Goal: Task Accomplishment & Management: Use online tool/utility

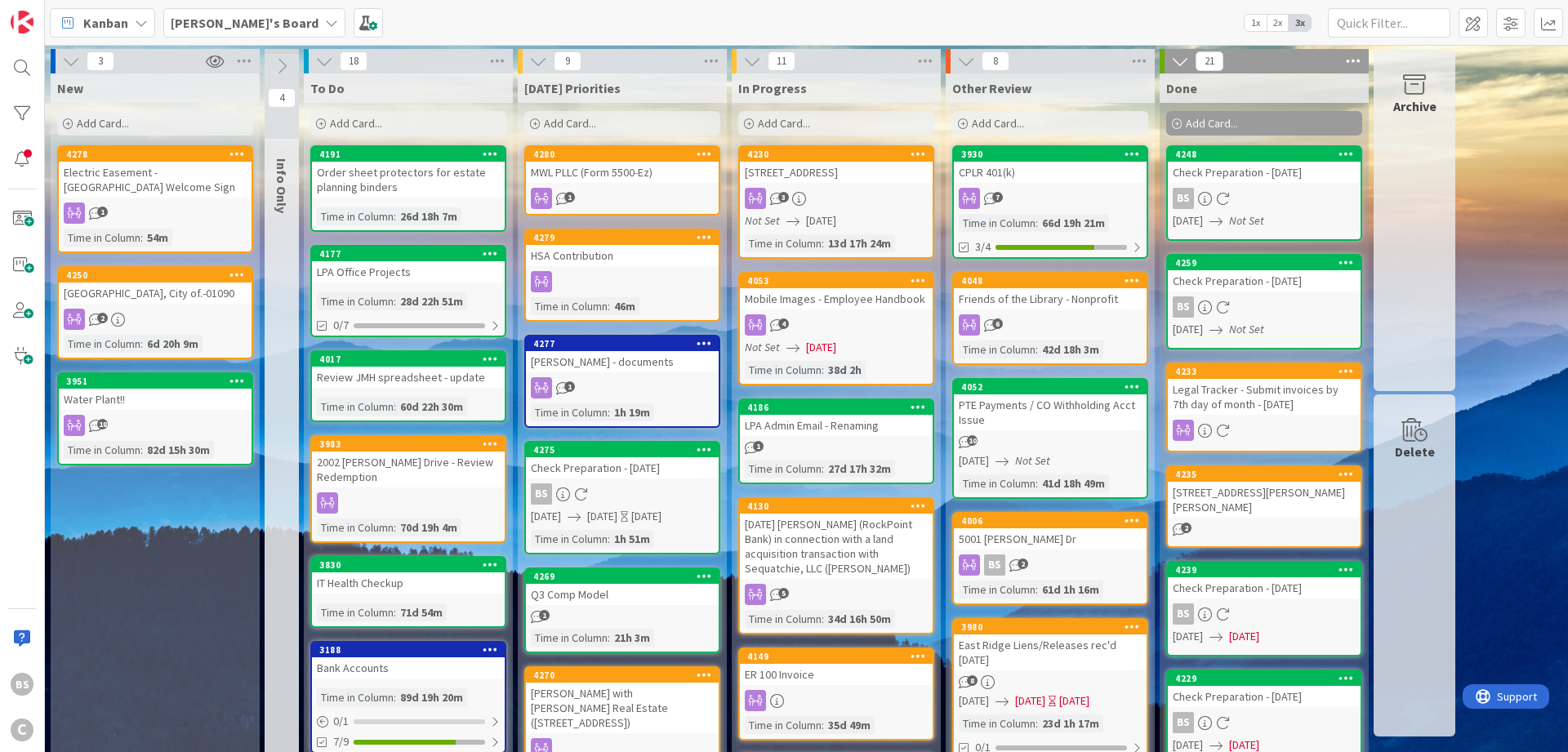
click at [231, 25] on b "[PERSON_NAME]'s Board" at bounding box center [244, 22] width 147 height 16
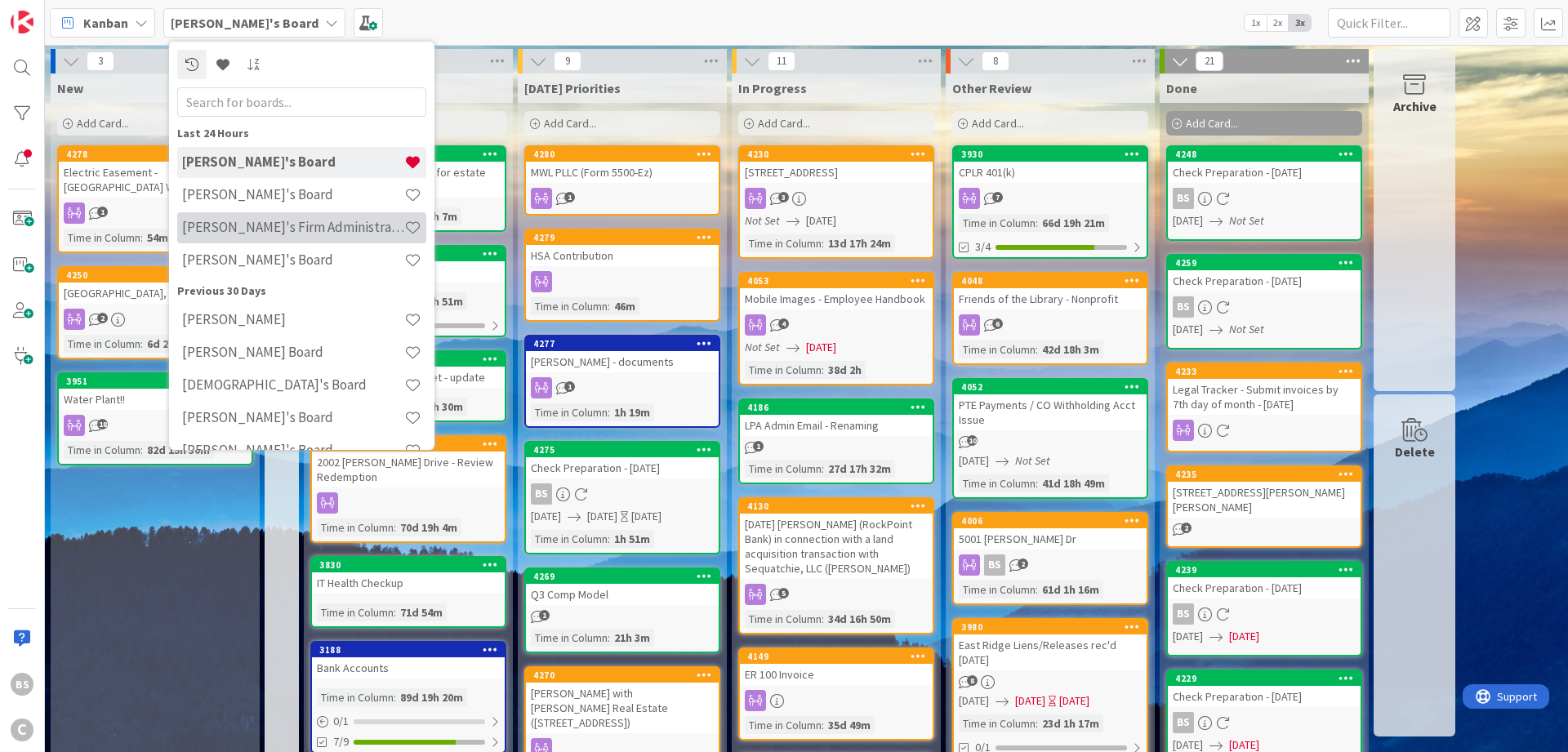
click at [240, 214] on div "[PERSON_NAME]'s Firm Administration Board" at bounding box center [301, 228] width 249 height 31
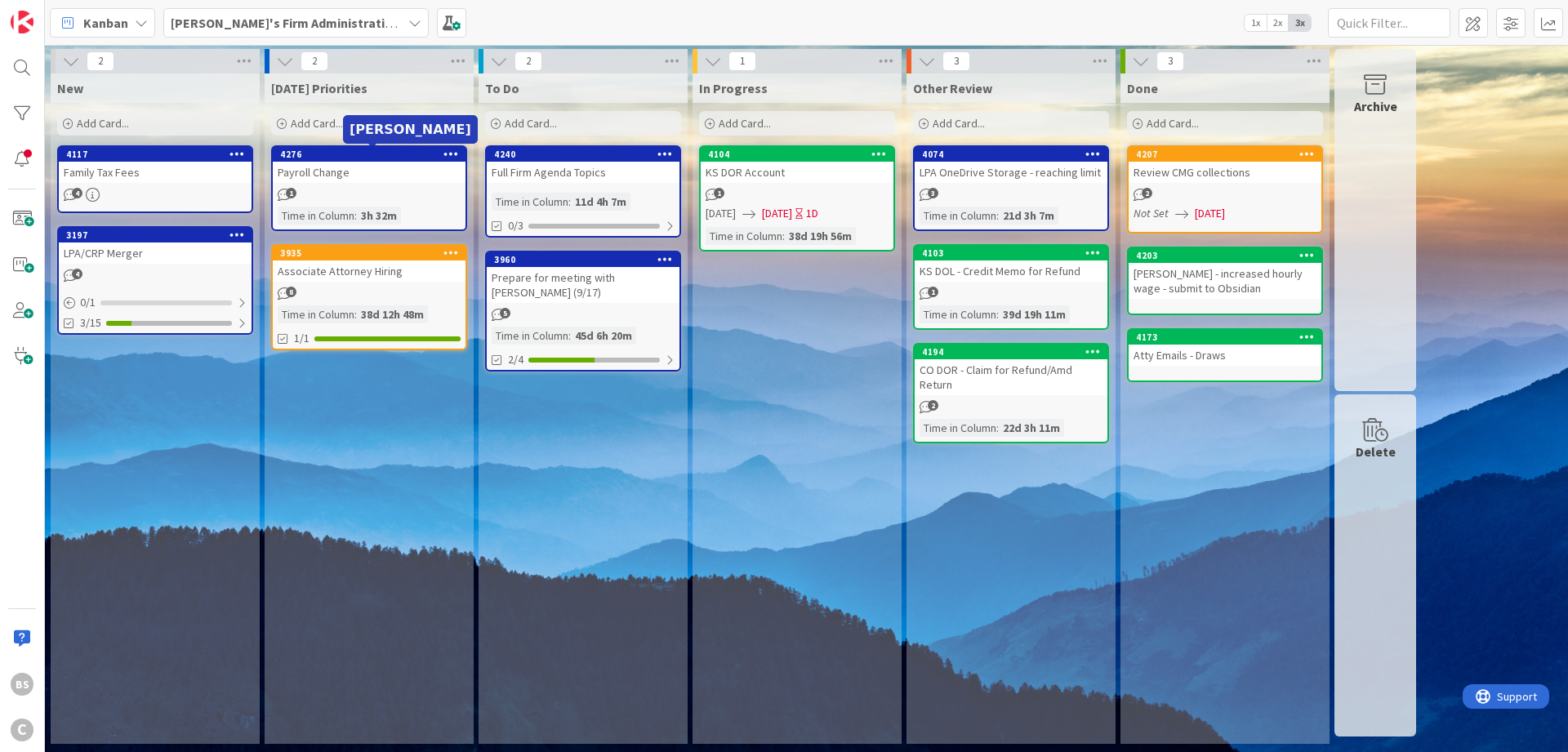
click at [349, 155] on div "4276" at bounding box center [373, 154] width 186 height 11
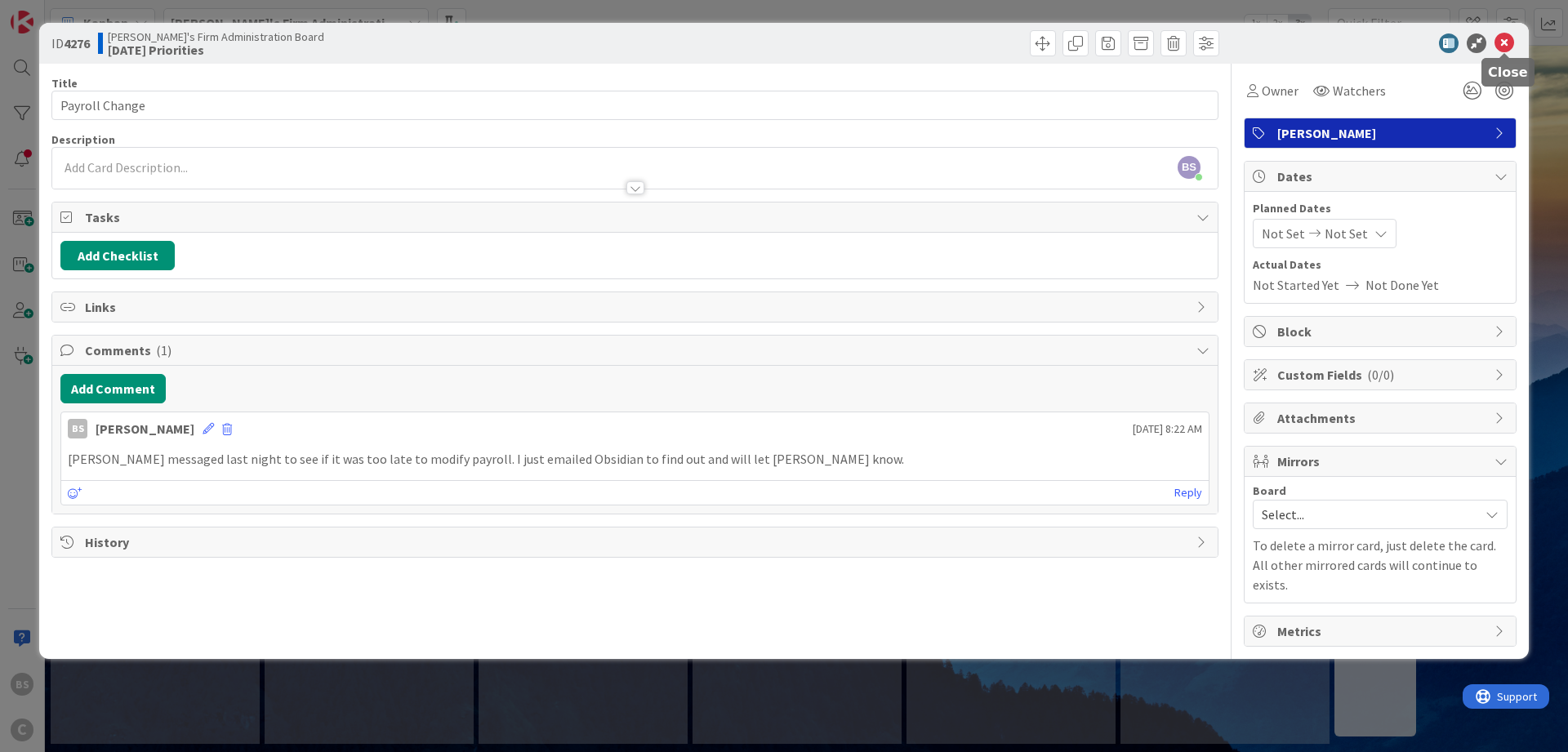
click at [1509, 44] on icon at bounding box center [1504, 43] width 19 height 19
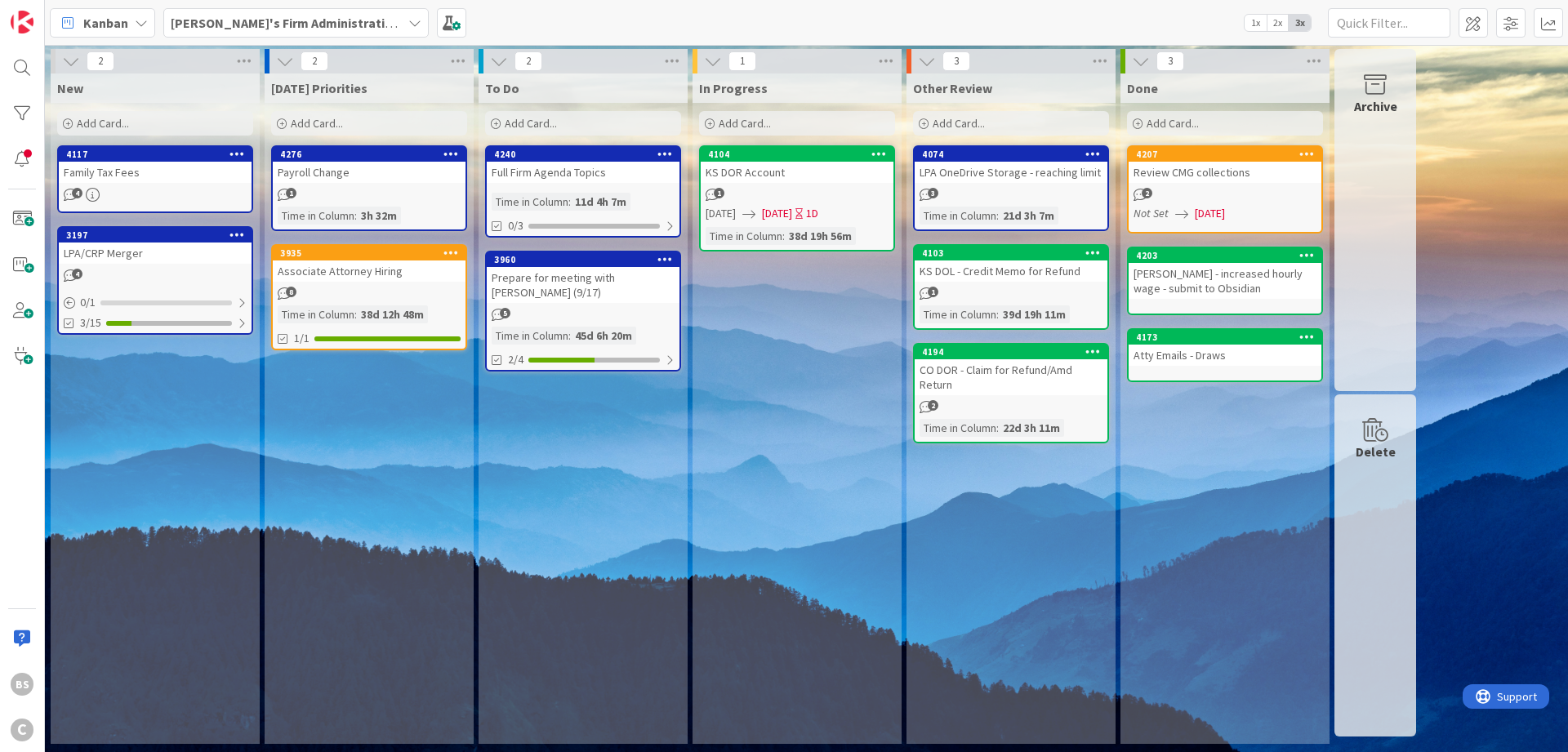
click at [278, 121] on icon at bounding box center [281, 124] width 10 height 10
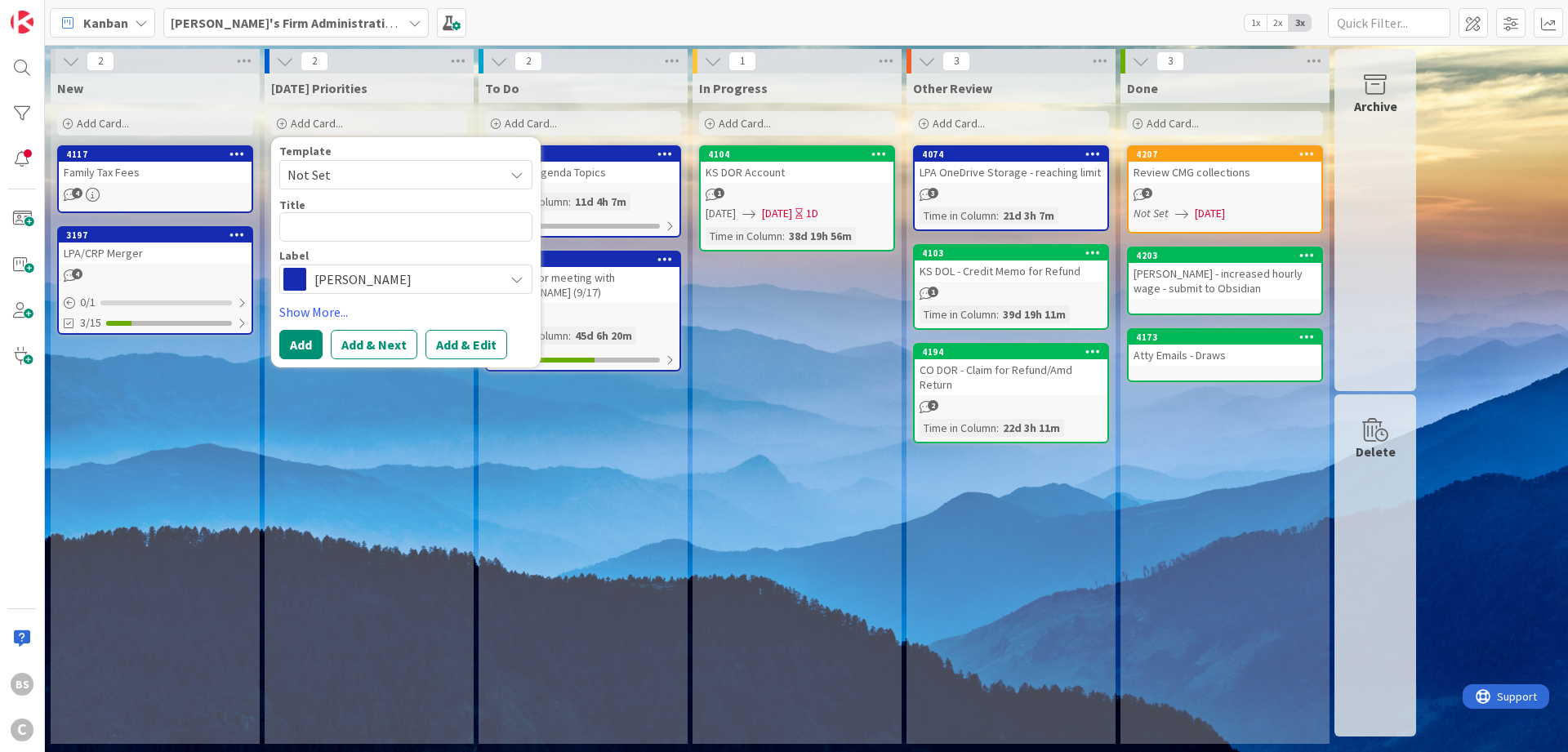
type textarea "x"
type textarea "S"
type textarea "x"
type textarea "SM"
type textarea "x"
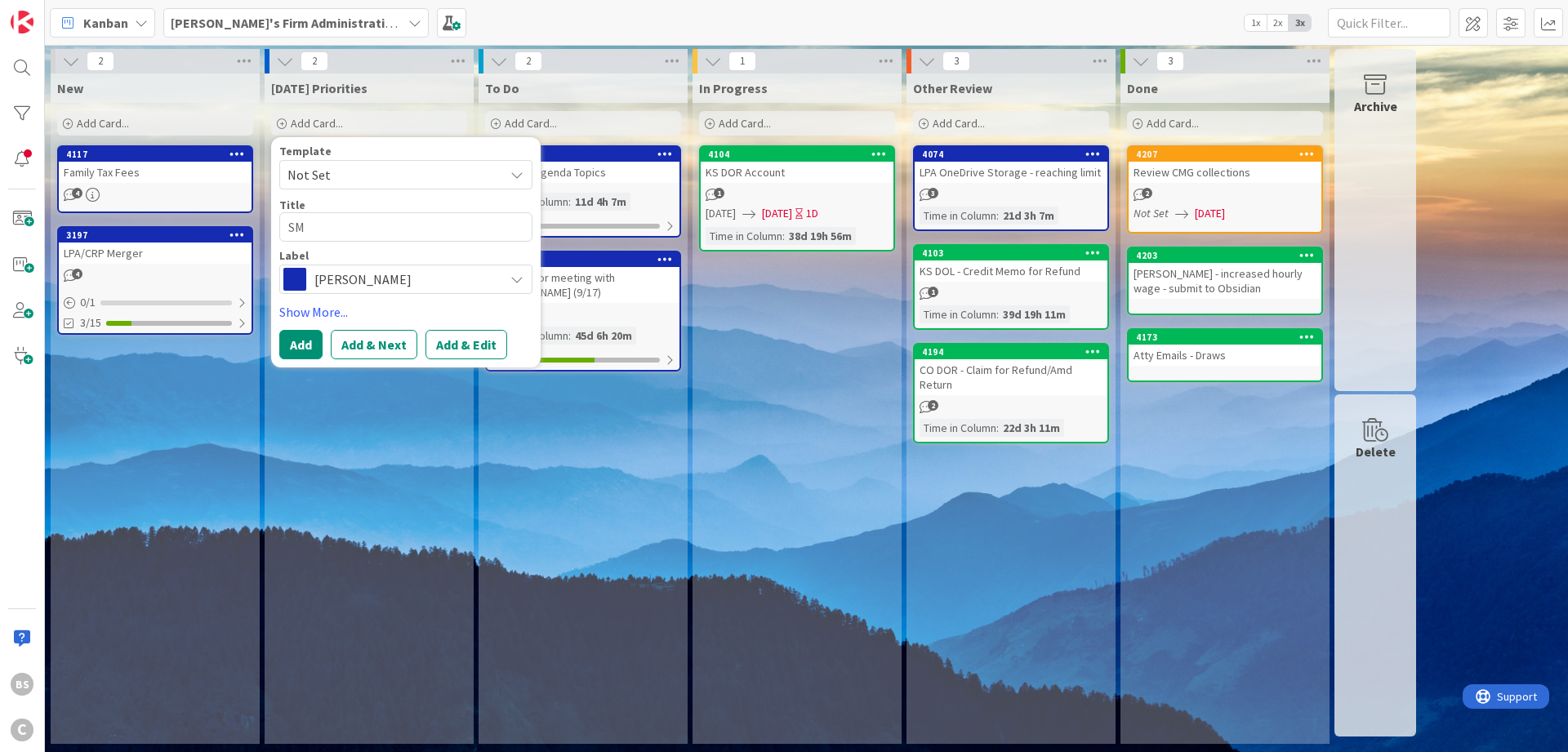
type textarea "SMM"
type textarea "x"
type textarea "SMM"
type textarea "x"
type textarea "SMM T"
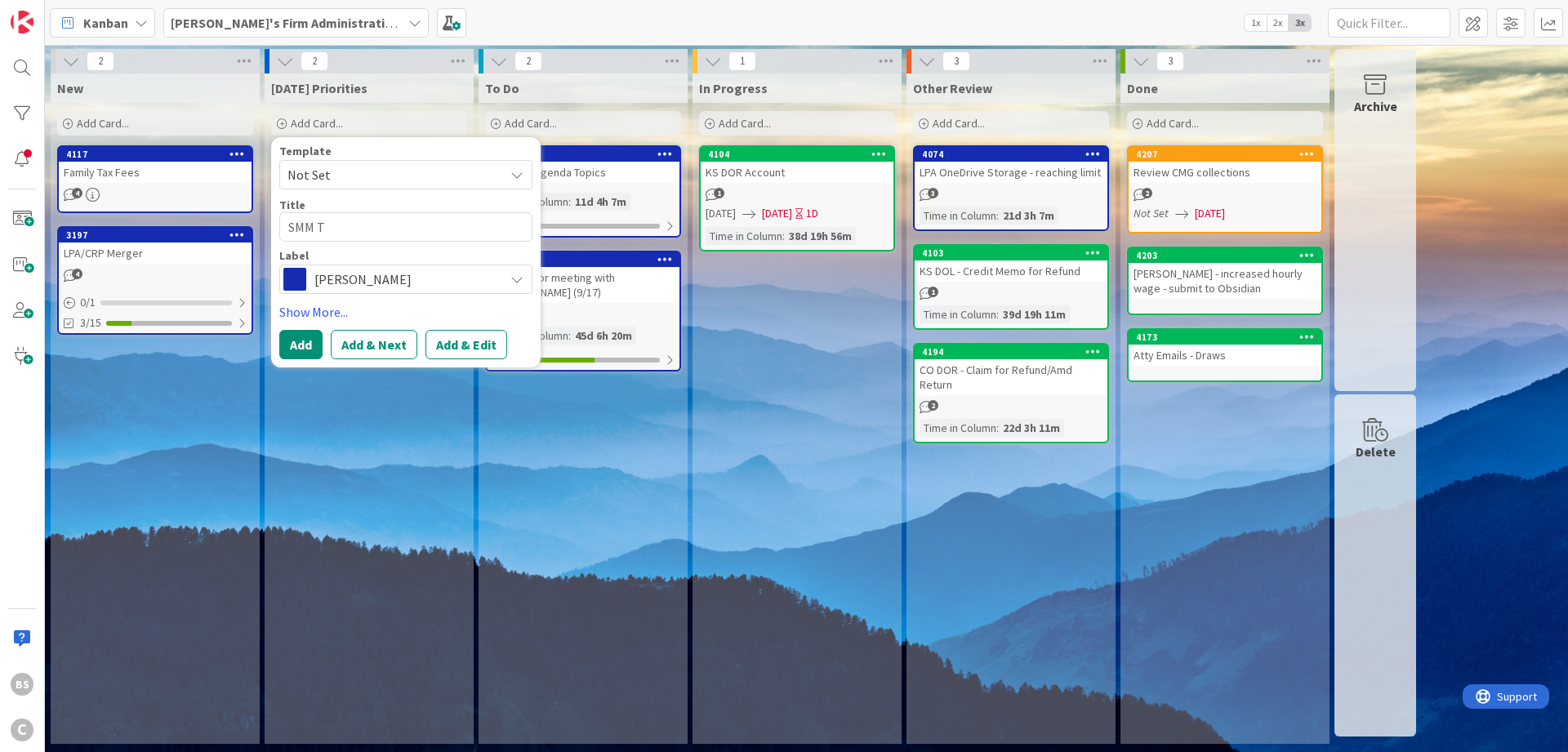
type textarea "x"
type textarea "SMM Te"
type textarea "x"
type textarea "SMM Ter"
type textarea "x"
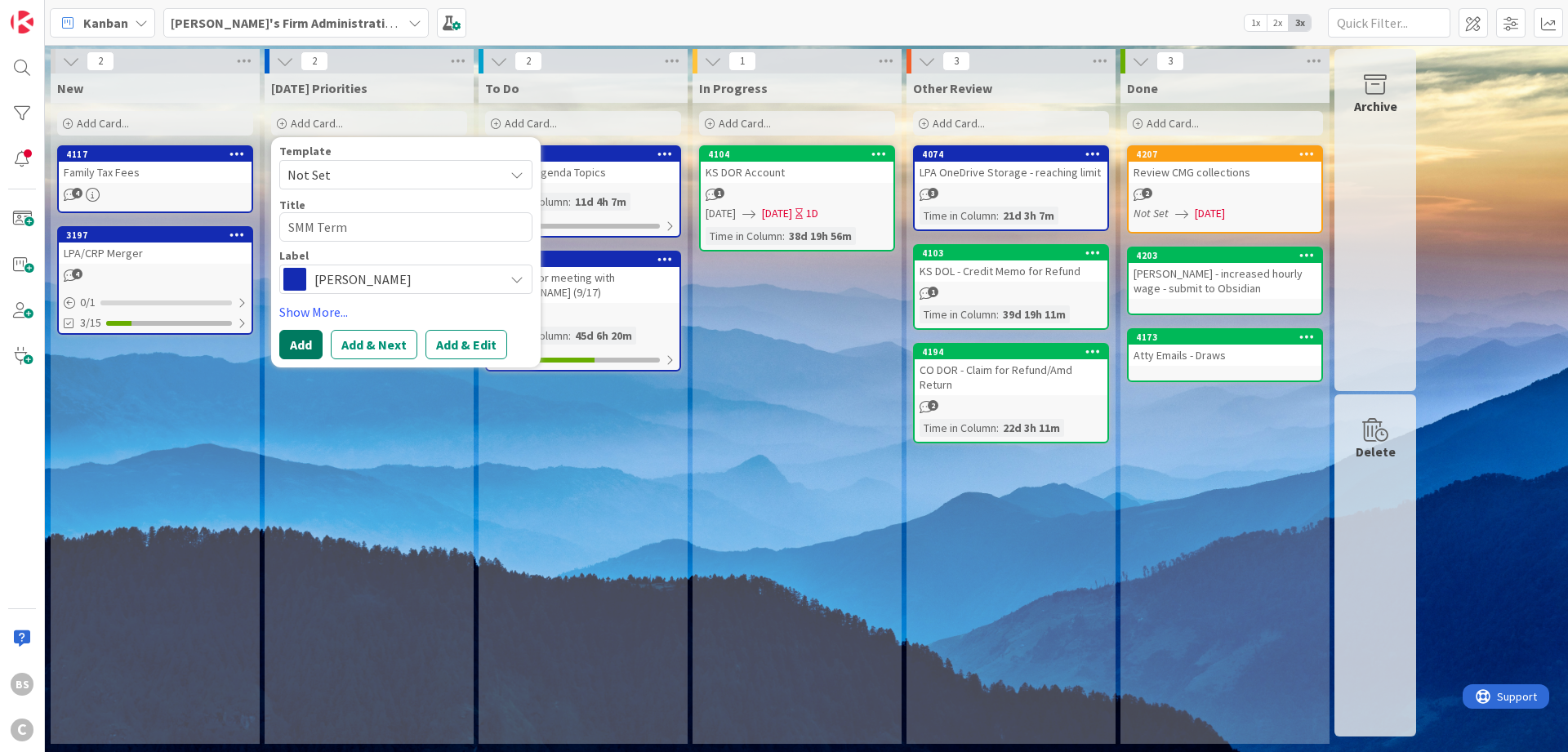
type textarea "SMM Term"
click at [290, 350] on button "Add" at bounding box center [300, 344] width 43 height 30
